Goal: Information Seeking & Learning: Find specific page/section

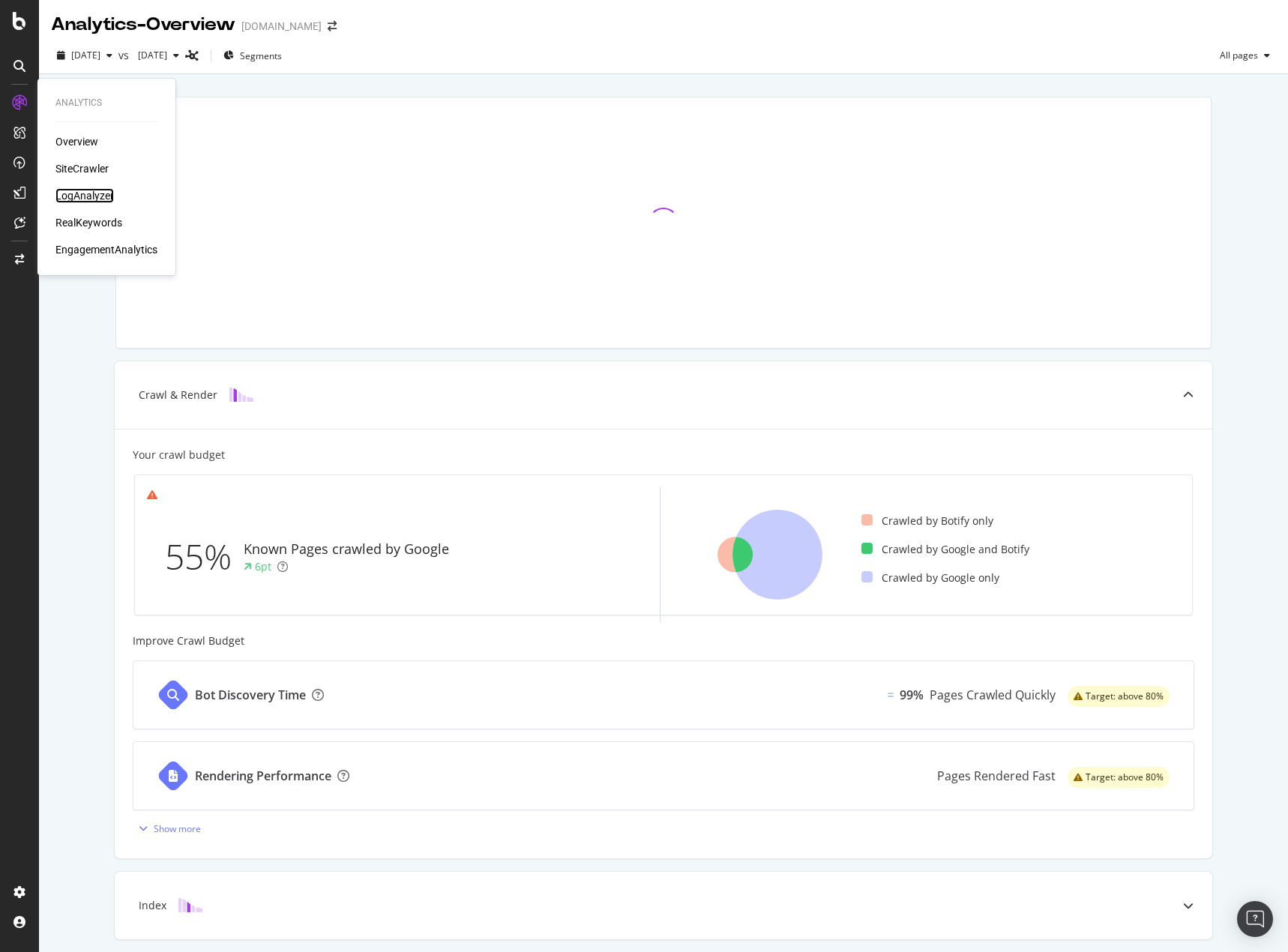
click at [88, 200] on div "LogAnalyzer" at bounding box center [85, 196] width 58 height 15
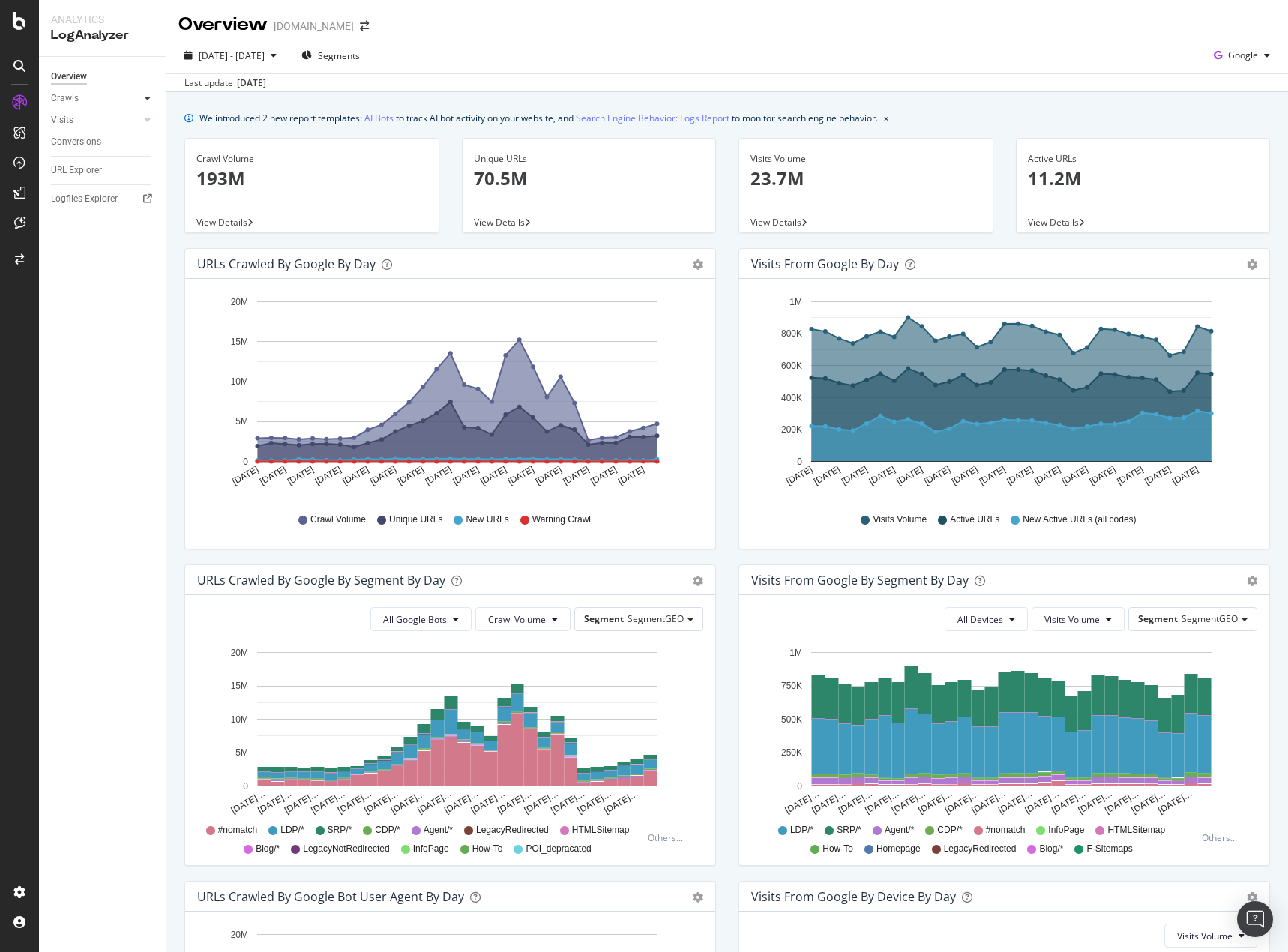
click at [150, 102] on icon at bounding box center [148, 98] width 6 height 9
click at [393, 176] on p "193M" at bounding box center [312, 178] width 231 height 25
click at [384, 118] on link "AI Bots" at bounding box center [379, 118] width 29 height 15
click at [654, 122] on link "Search Engine Behavior: Logs Report" at bounding box center [652, 118] width 154 height 15
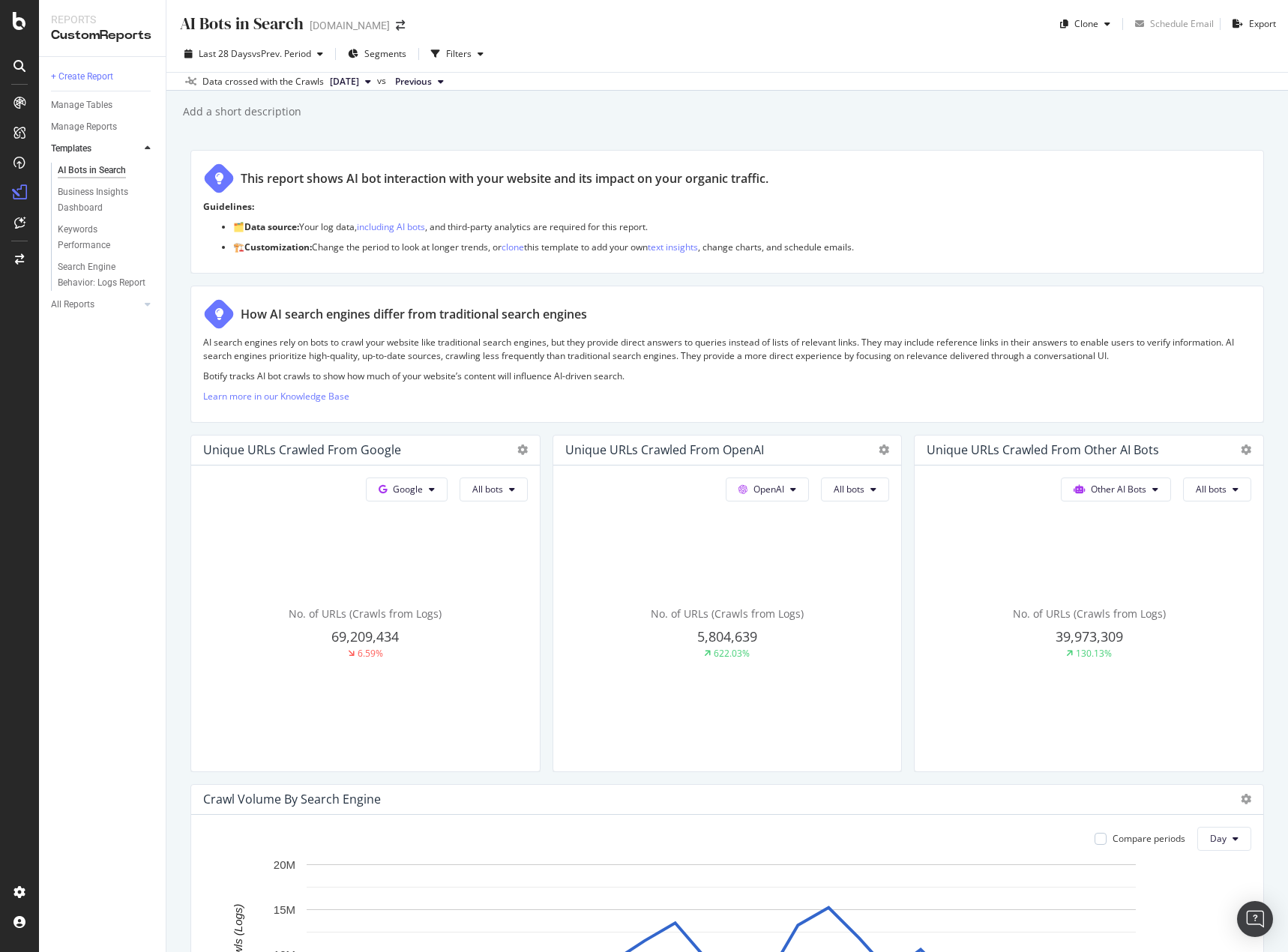
click at [180, 416] on div "AI Bots in Search AI Bots in Search [DOMAIN_NAME] Clone Schedule Email Export L…" at bounding box center [728, 476] width 1122 height 952
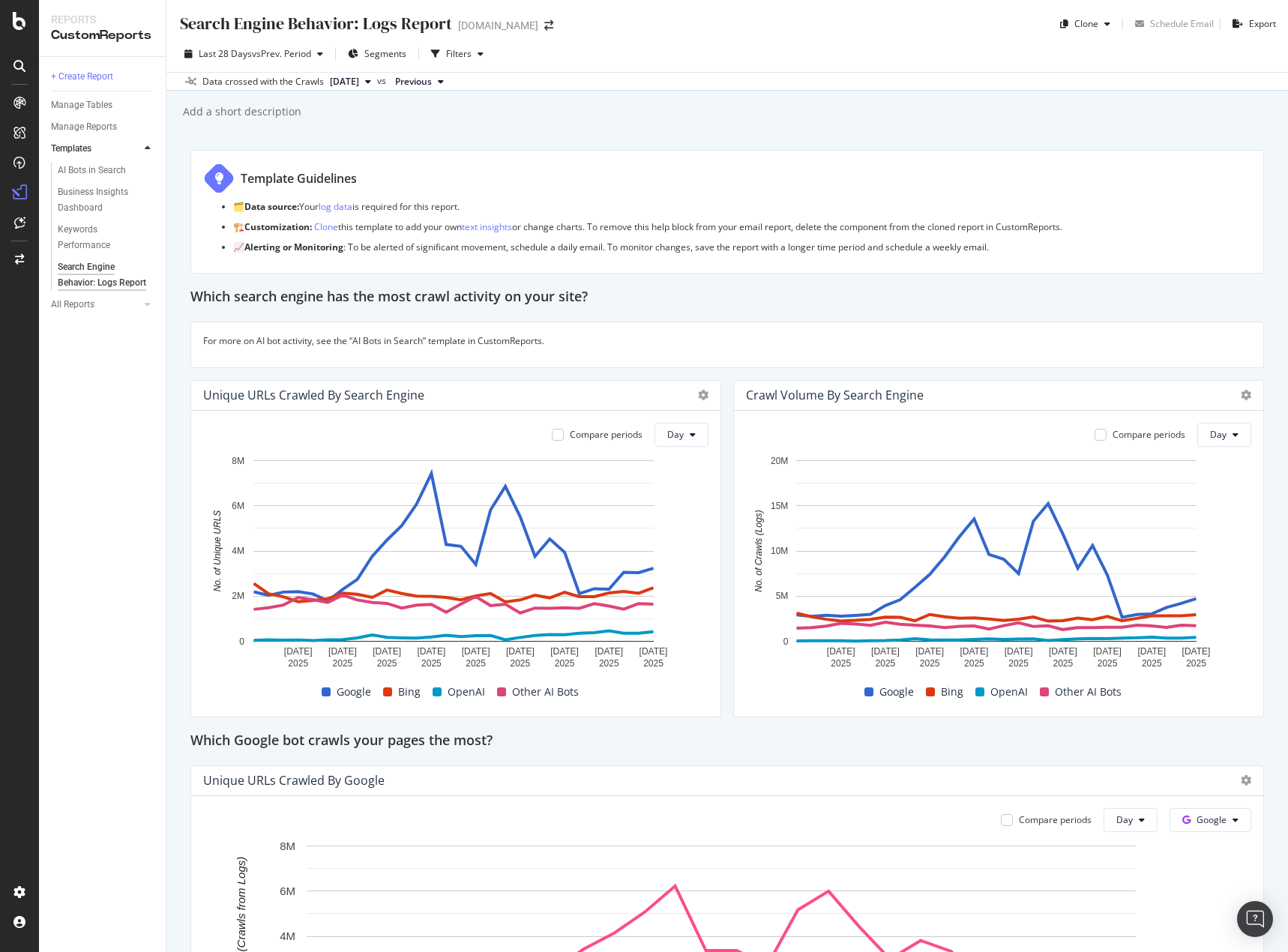
click at [1266, 285] on div "Search Engine Behavior: Logs Report Search Engine Behavior: Logs Report Homes.c…" at bounding box center [728, 476] width 1122 height 952
click at [1260, 323] on div "Search Engine Behavior: Logs Report Search Engine Behavior: Logs Report Homes.c…" at bounding box center [728, 476] width 1122 height 952
click at [654, 632] on icon "A chart." at bounding box center [654, 551] width 0 height 181
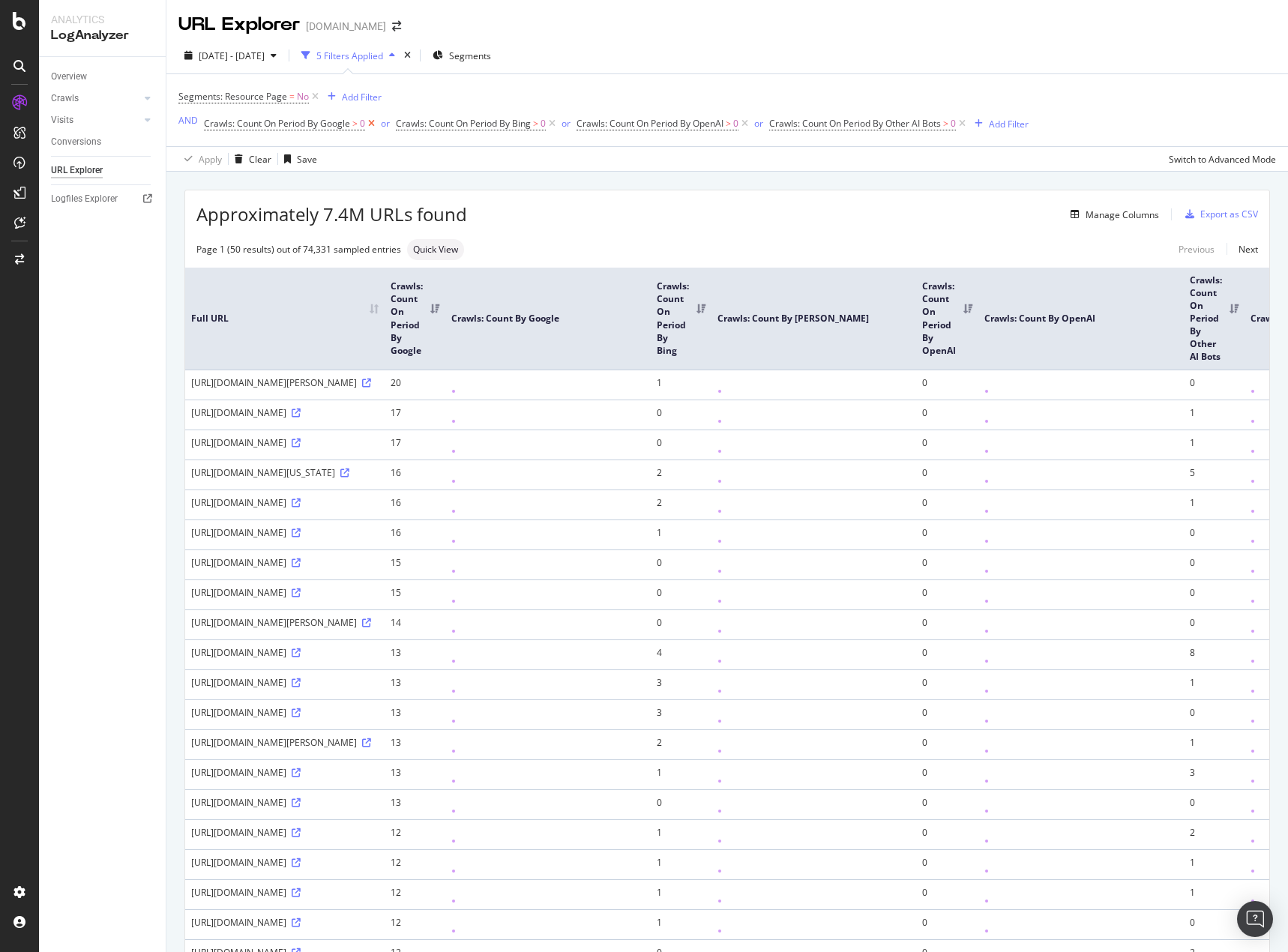
click at [369, 125] on icon at bounding box center [371, 124] width 13 height 15
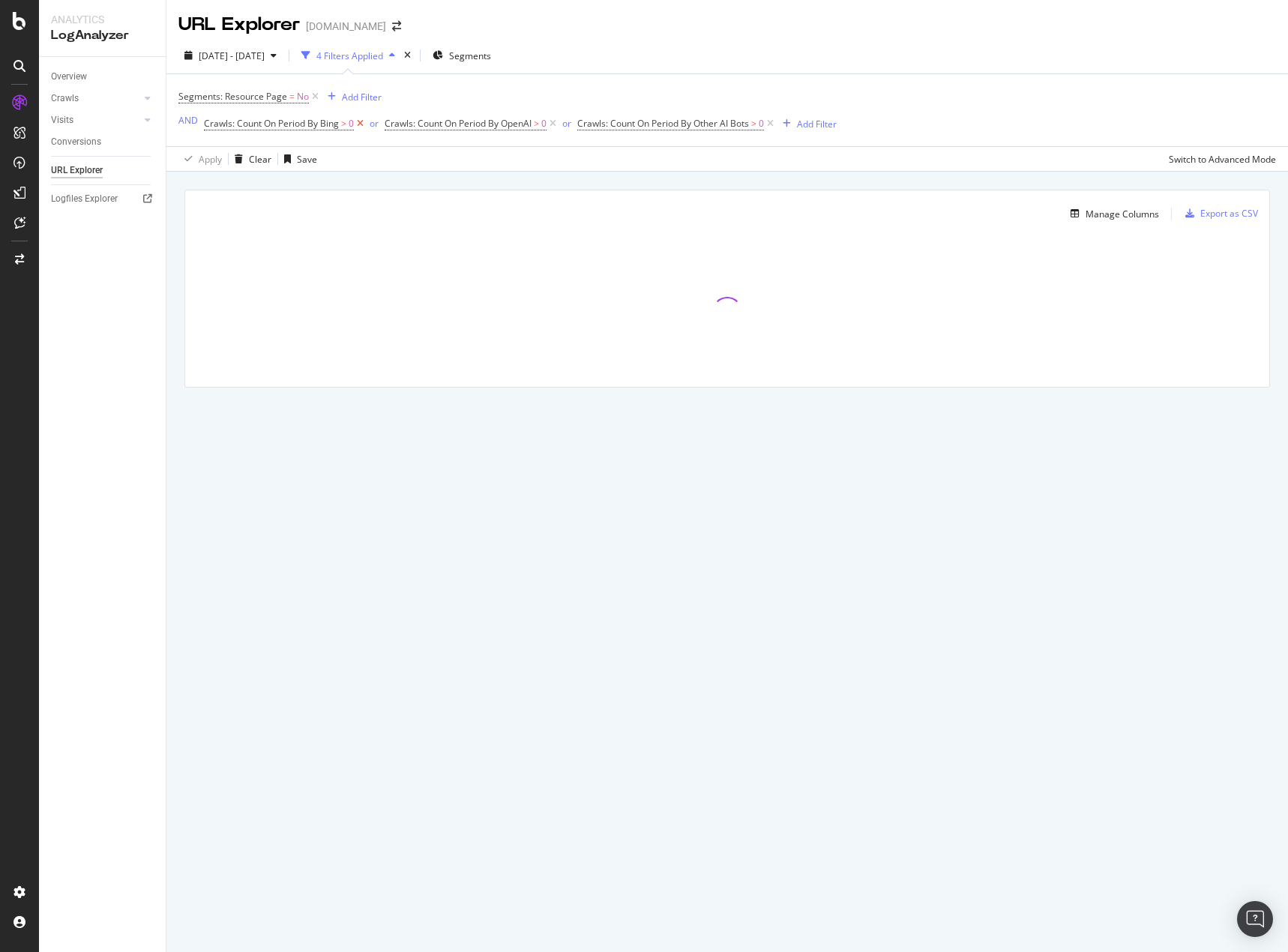
click at [358, 125] on icon at bounding box center [360, 124] width 13 height 15
drag, startPoint x: 589, startPoint y: 120, endPoint x: 574, endPoint y: 149, distance: 32.6
click at [589, 120] on icon at bounding box center [589, 124] width 13 height 15
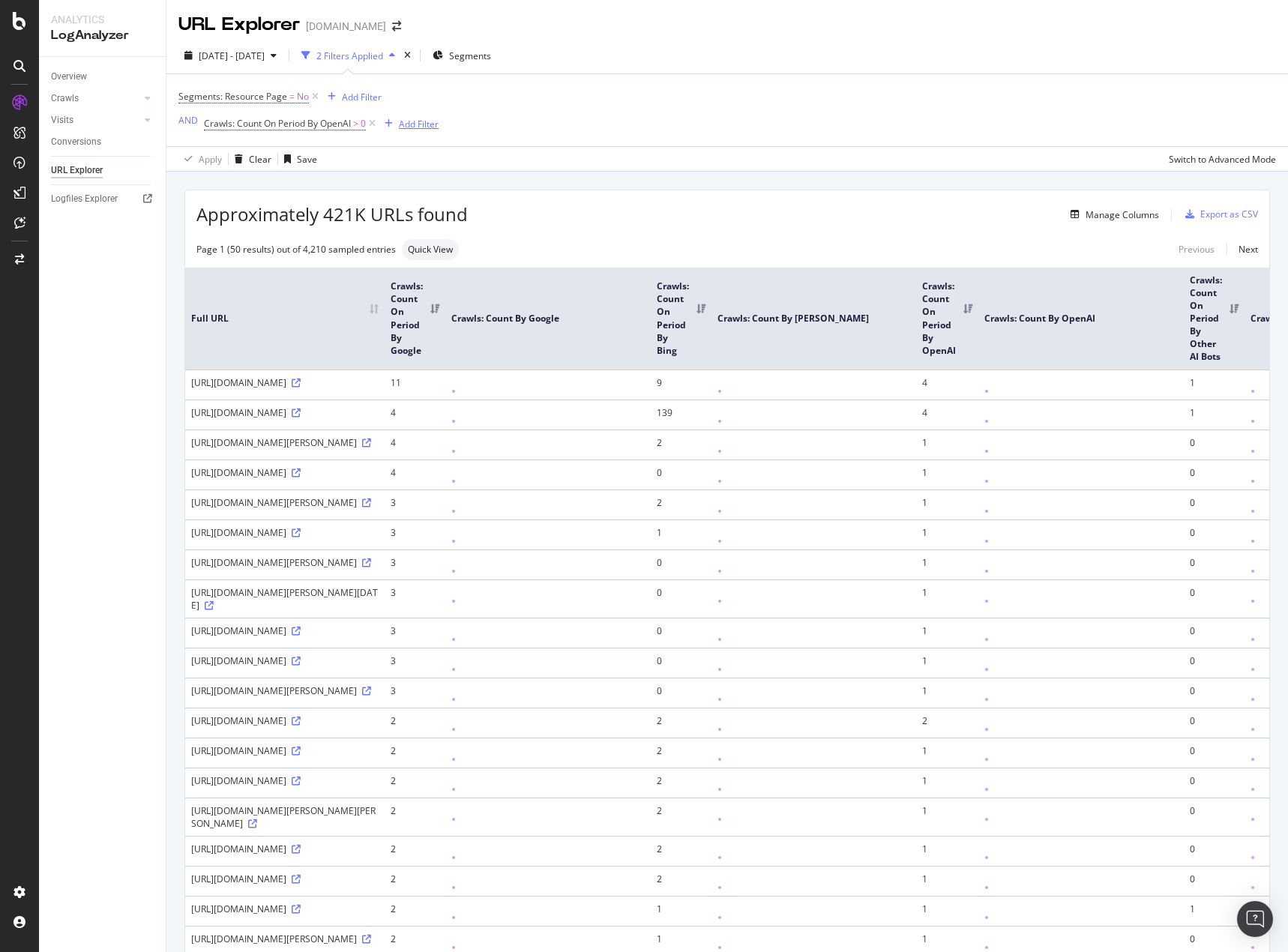
click at [425, 128] on div "Add Filter" at bounding box center [419, 124] width 40 height 13
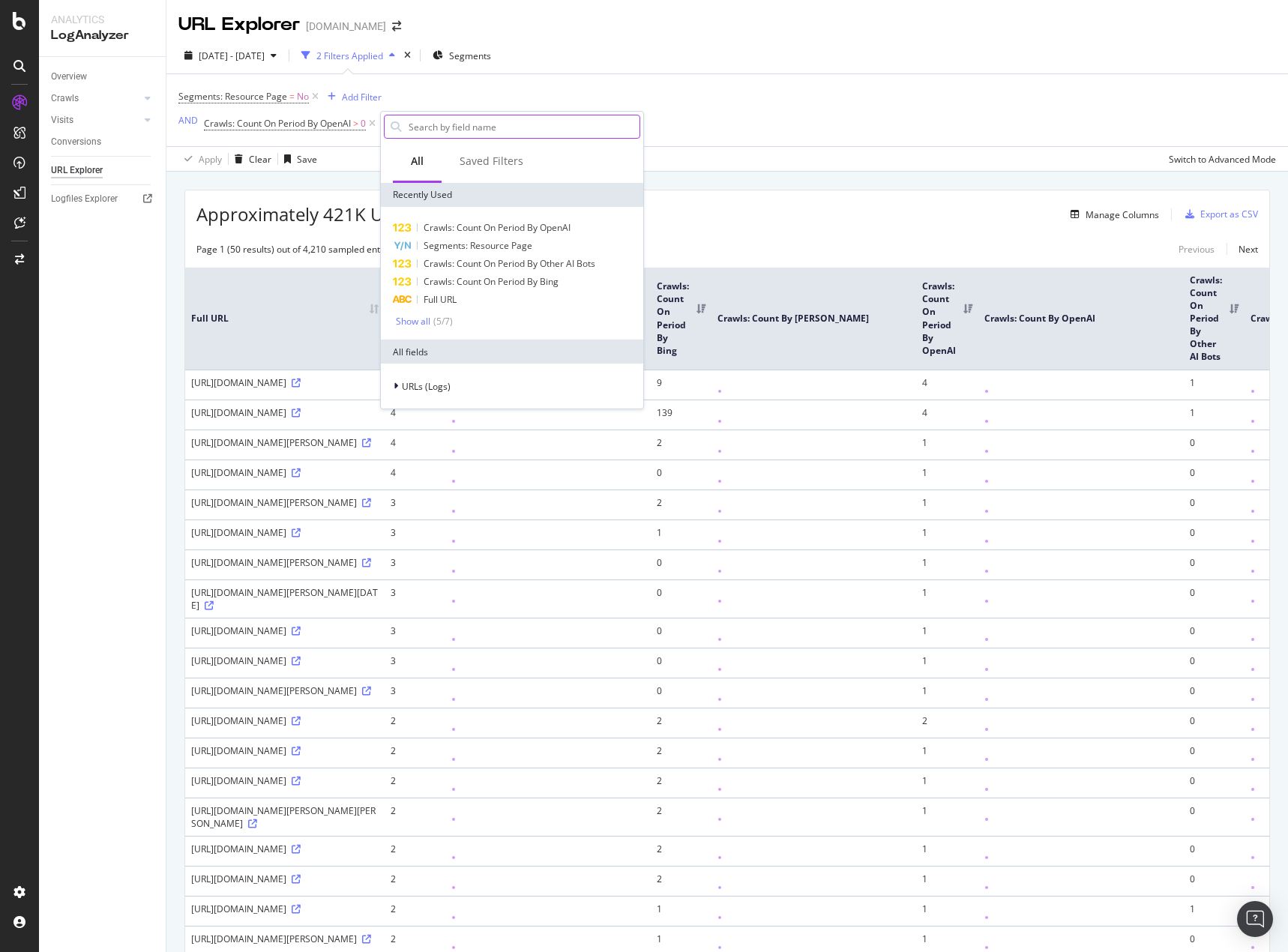
click at [497, 124] on input "text" at bounding box center [523, 126] width 232 height 22
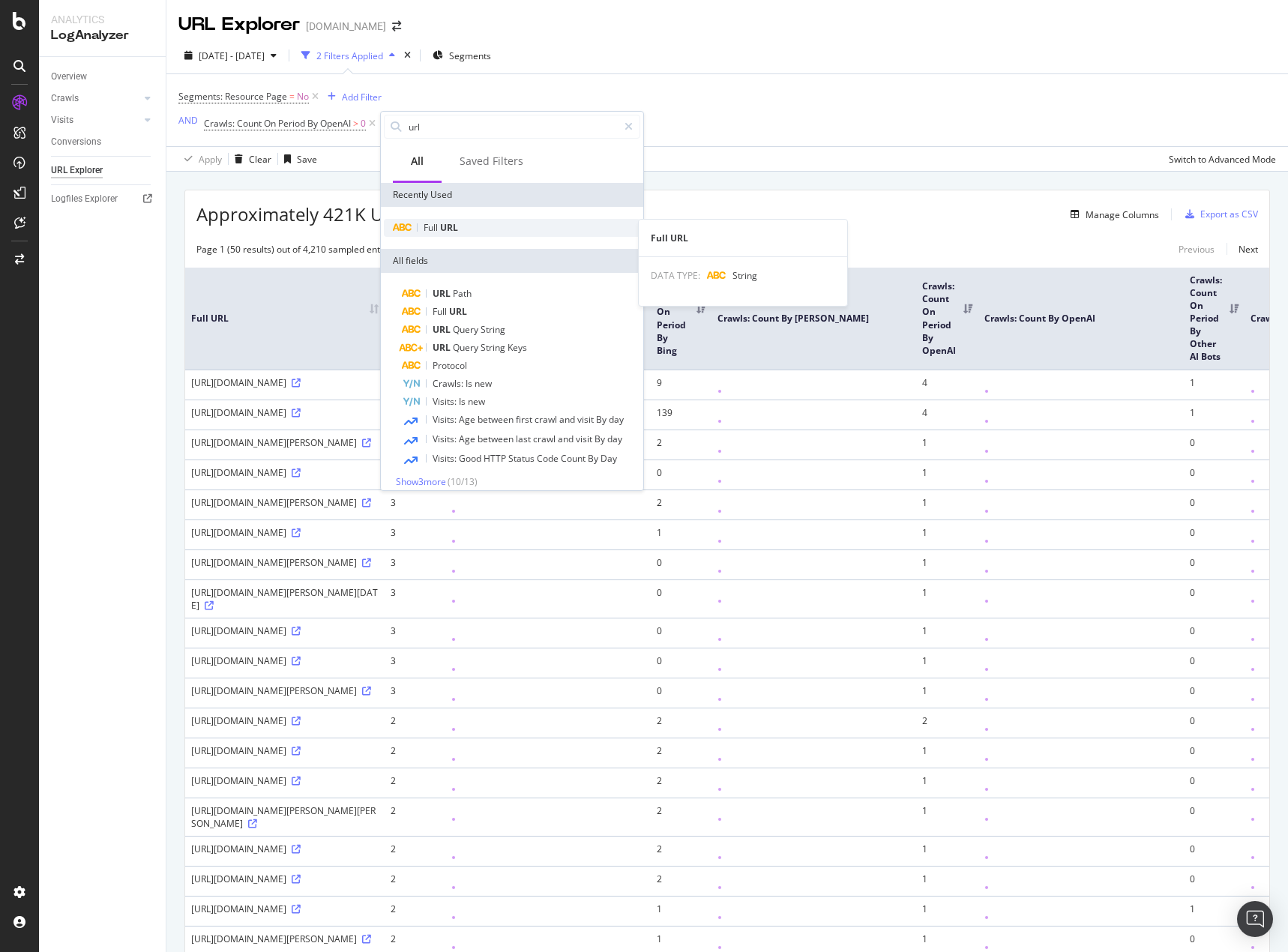
type input "url"
click at [447, 229] on span "URL" at bounding box center [449, 227] width 18 height 13
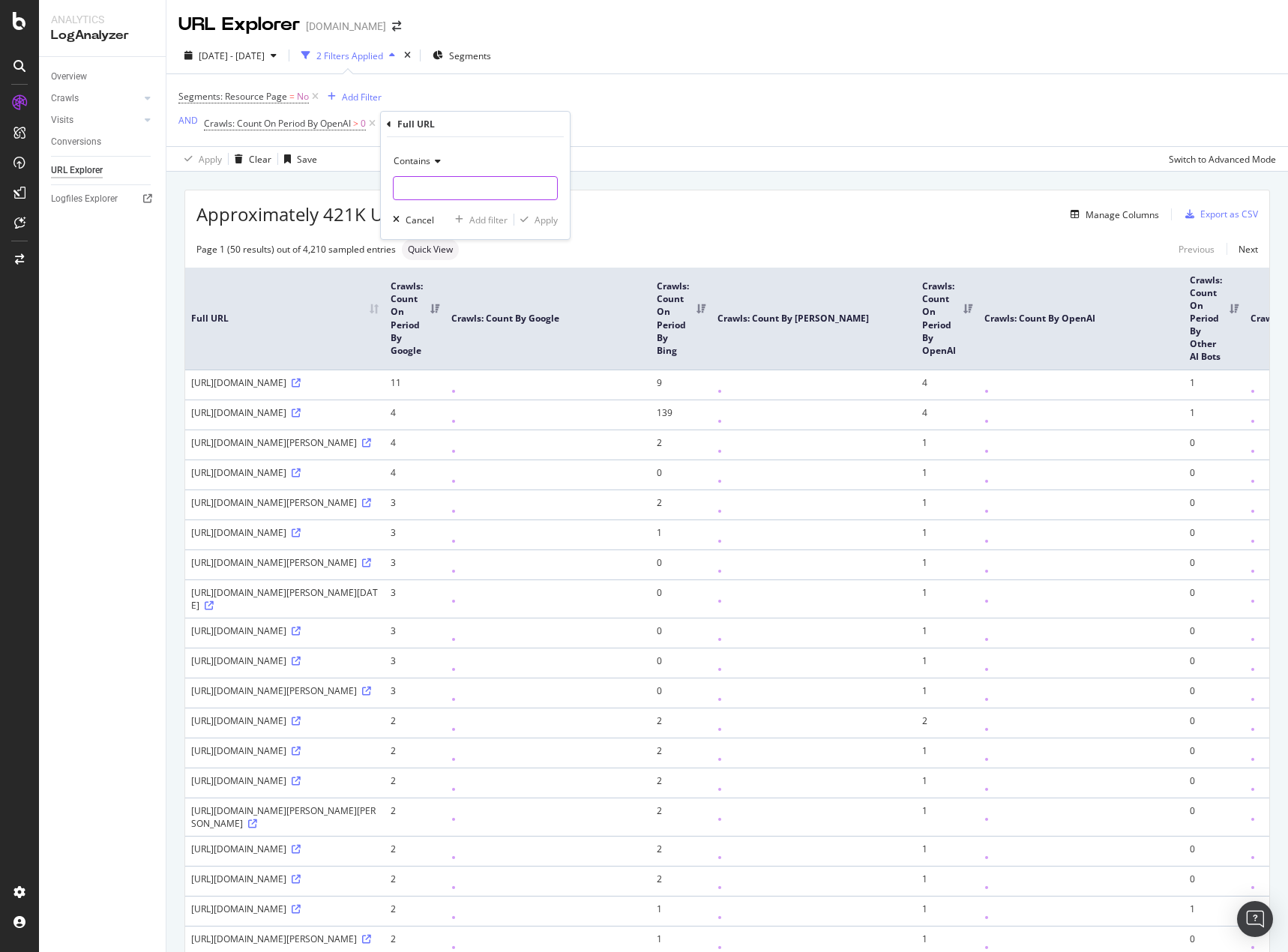
click at [435, 197] on input "text" at bounding box center [475, 187] width 164 height 24
type input "?"
click at [556, 218] on div "Apply" at bounding box center [546, 220] width 23 height 13
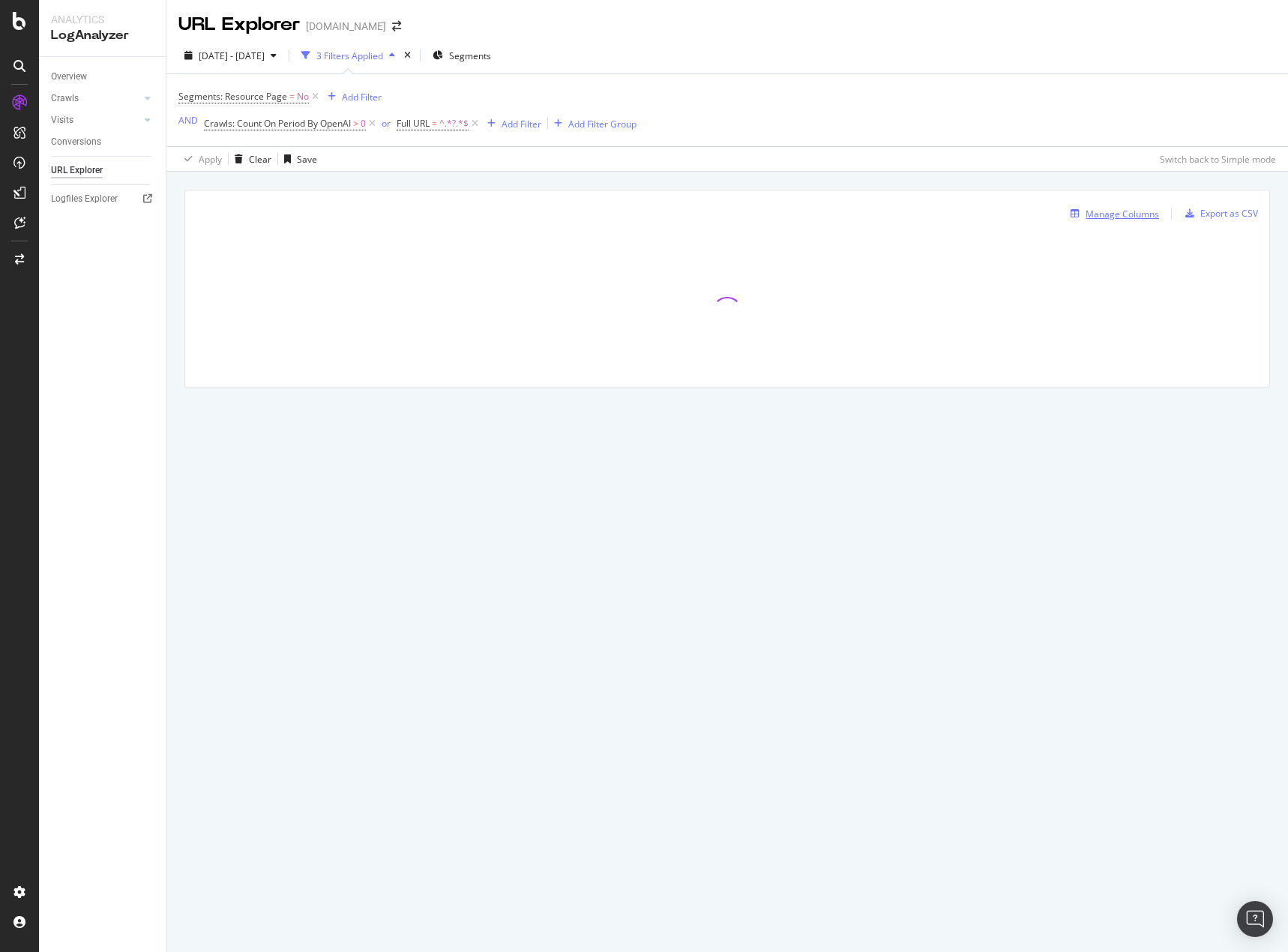
click at [1113, 215] on div "Manage Columns" at bounding box center [1123, 214] width 74 height 13
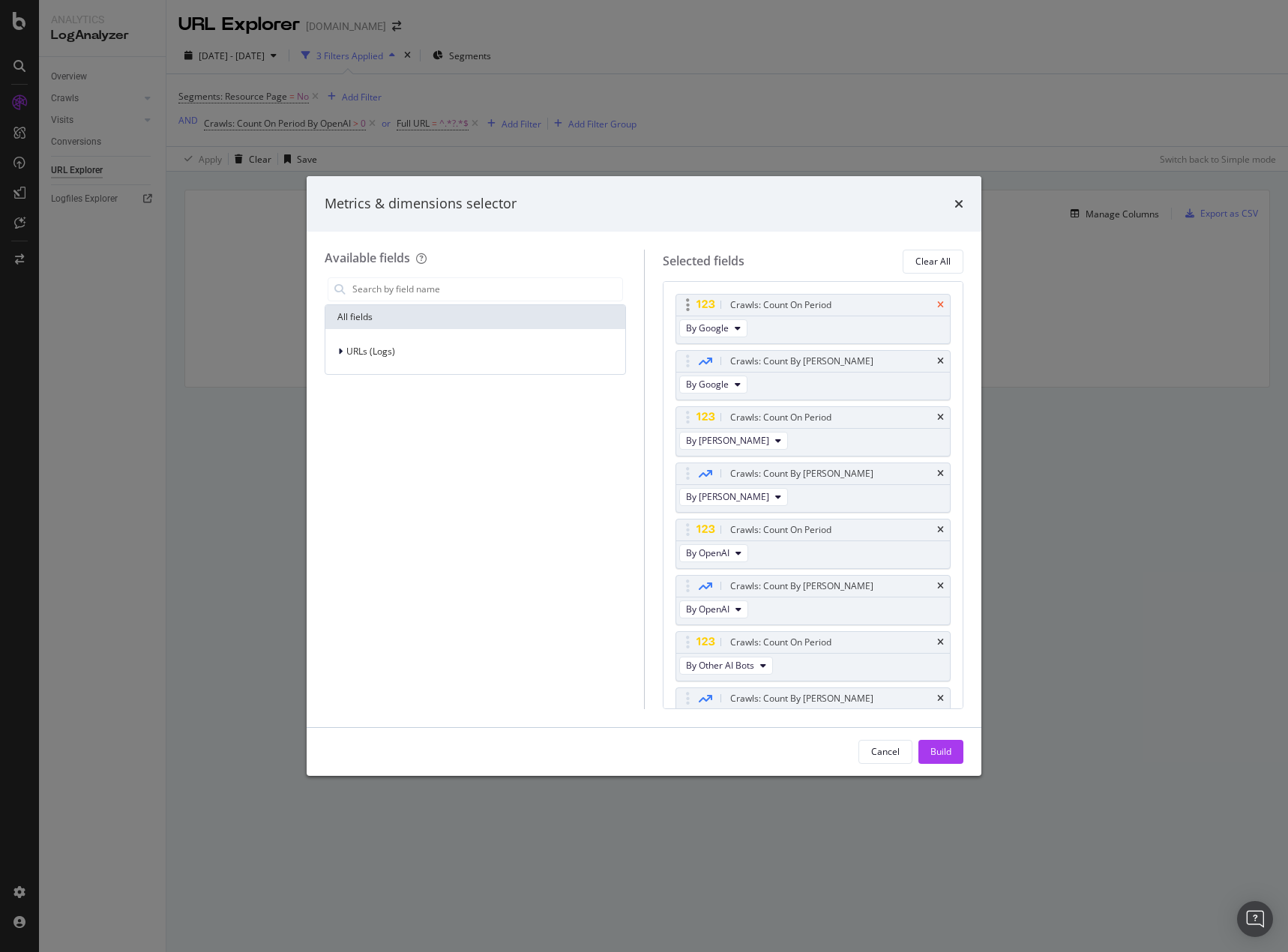
click at [938, 301] on icon "times" at bounding box center [941, 305] width 7 height 9
click at [938, 307] on icon "times" at bounding box center [941, 305] width 7 height 9
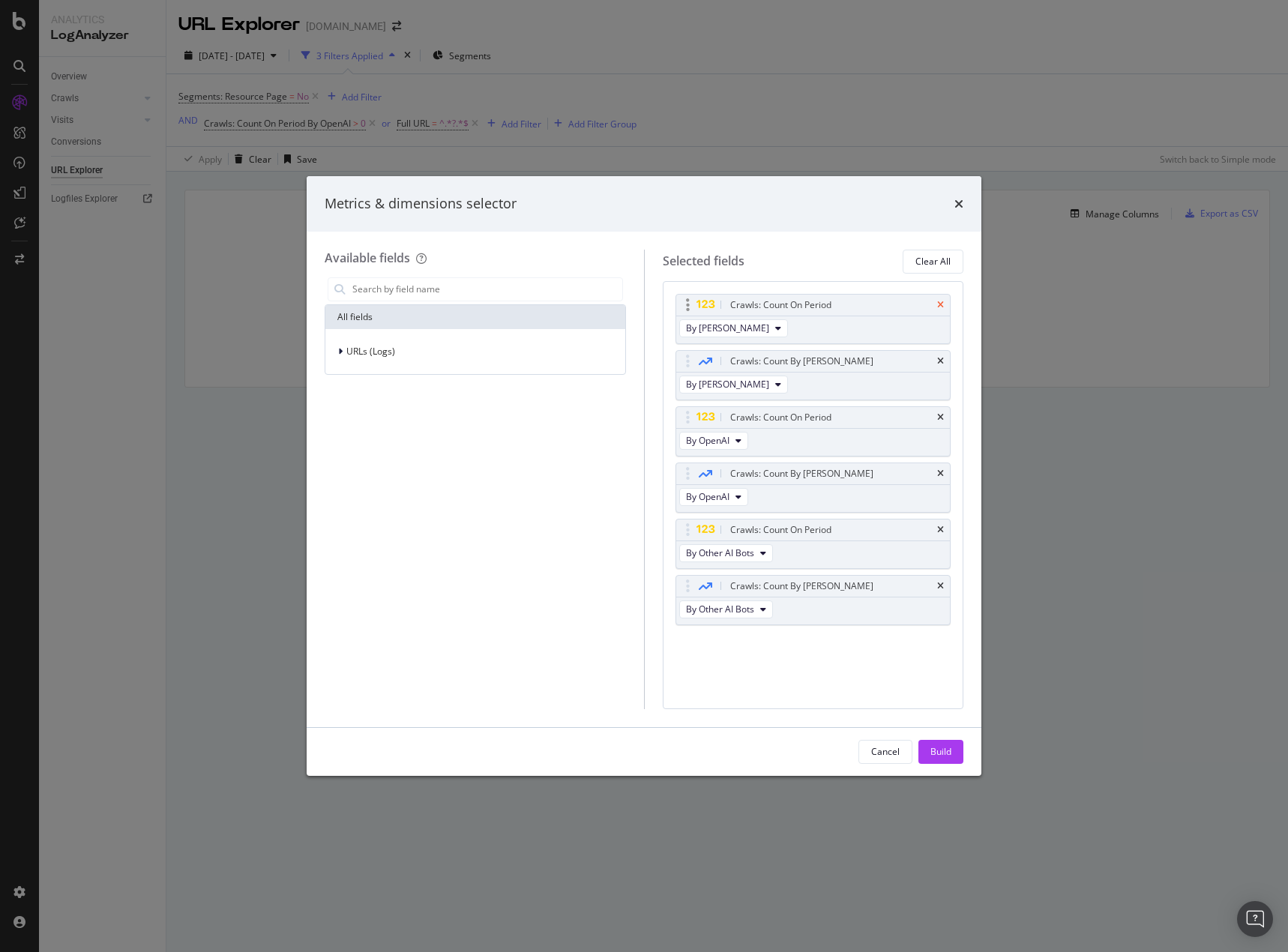
click at [941, 307] on icon "times" at bounding box center [941, 305] width 7 height 9
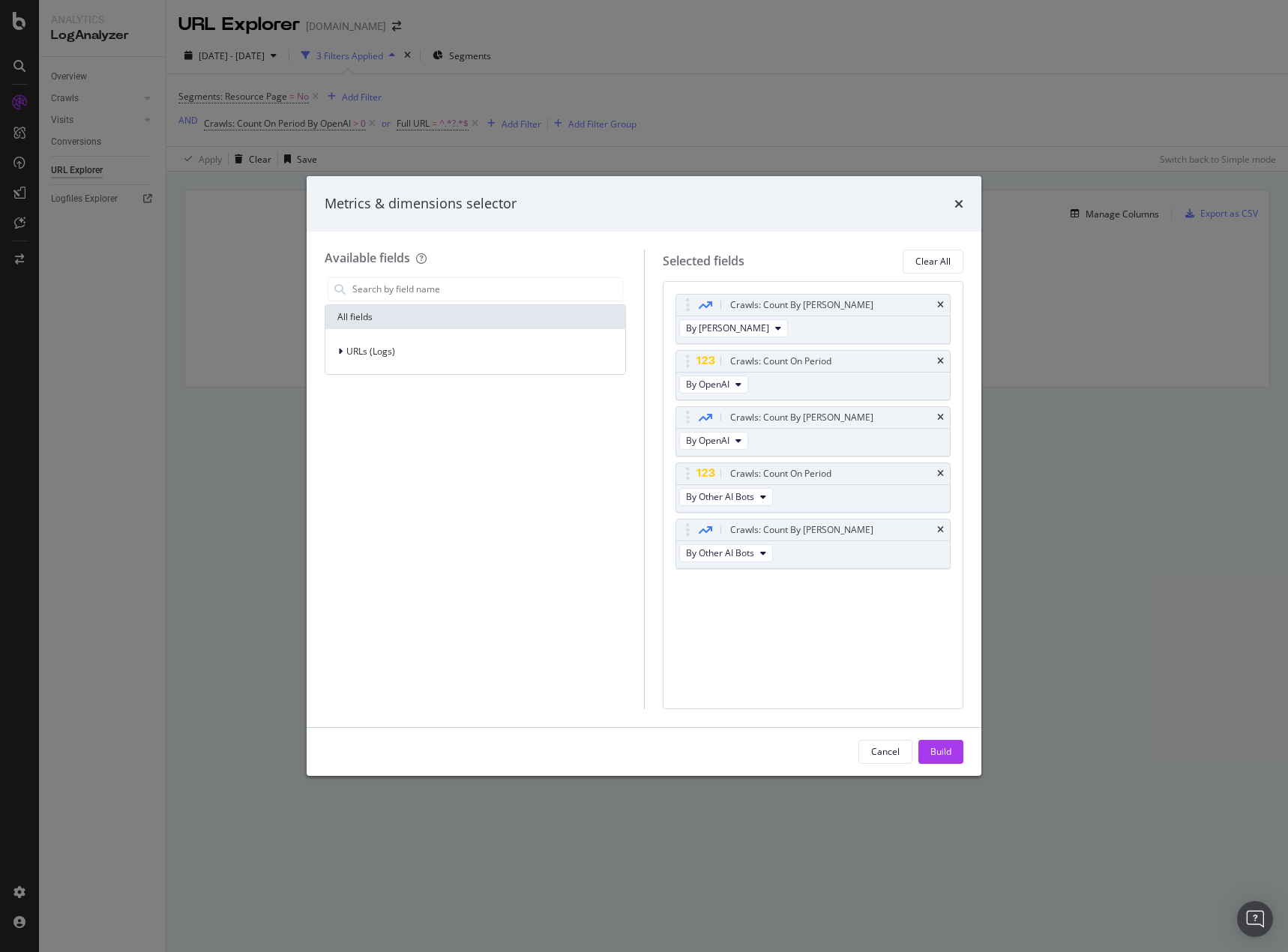
click at [941, 307] on icon "times" at bounding box center [941, 305] width 7 height 9
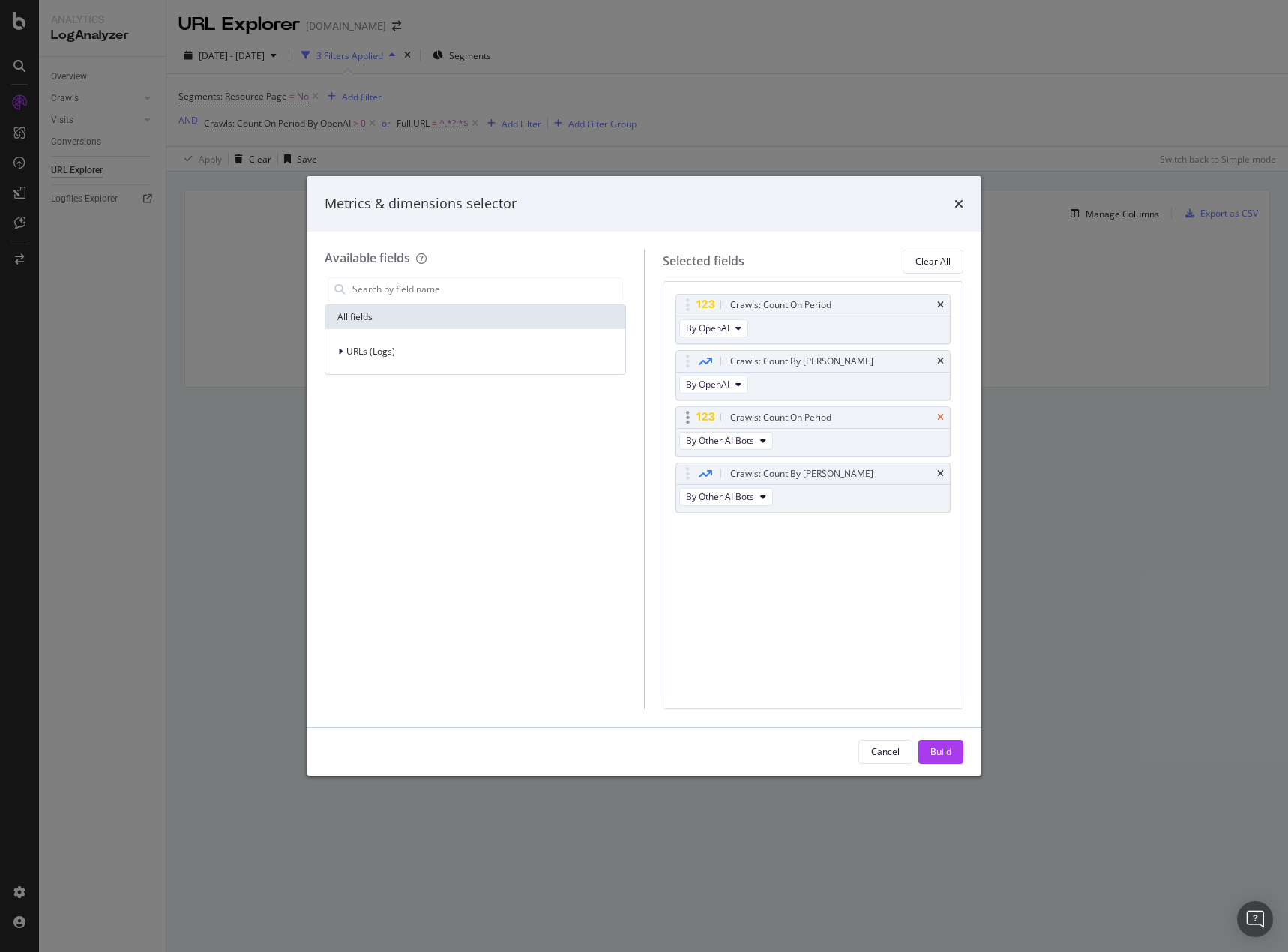
click at [941, 416] on icon "times" at bounding box center [941, 418] width 7 height 9
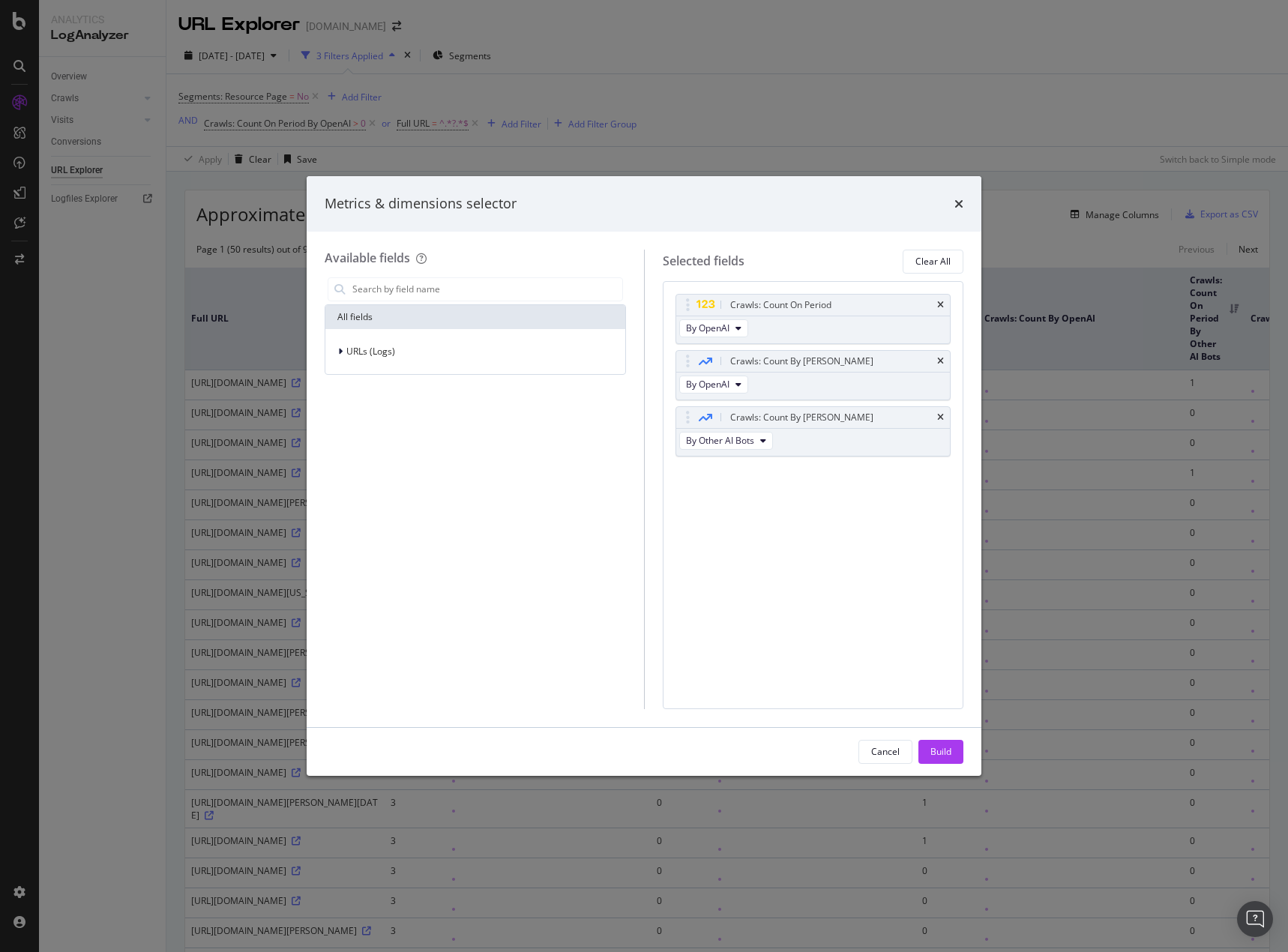
click at [941, 416] on icon "times" at bounding box center [941, 418] width 7 height 9
click at [941, 751] on div "Build" at bounding box center [941, 751] width 21 height 13
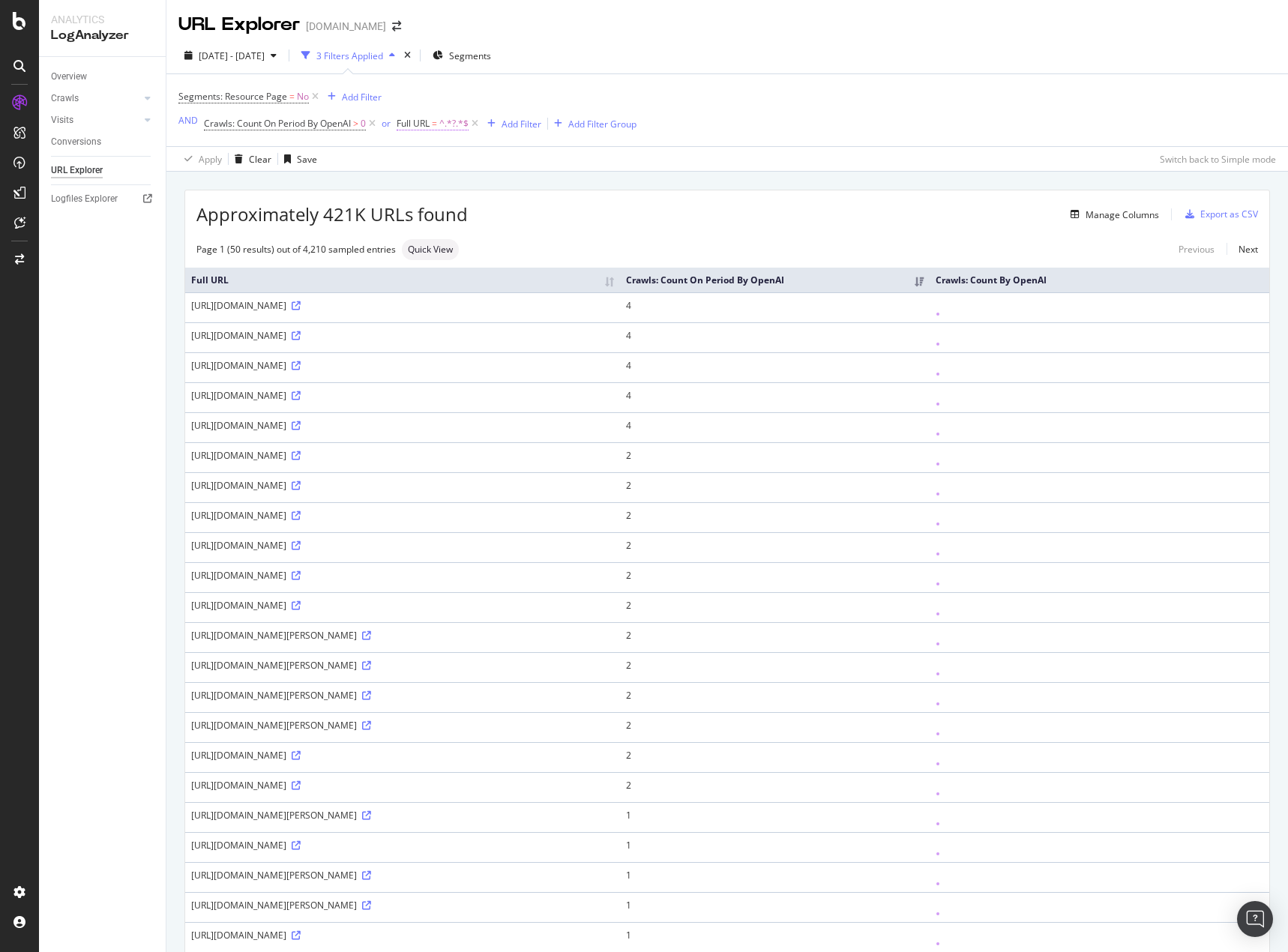
click at [445, 123] on span "^.*?.*$" at bounding box center [454, 123] width 29 height 21
click at [784, 201] on div "Approximately 421K URLs found Manage Columns Export as CSV" at bounding box center [727, 209] width 1084 height 37
click at [300, 337] on icon at bounding box center [297, 336] width 9 height 9
